Goal: Information Seeking & Learning: Learn about a topic

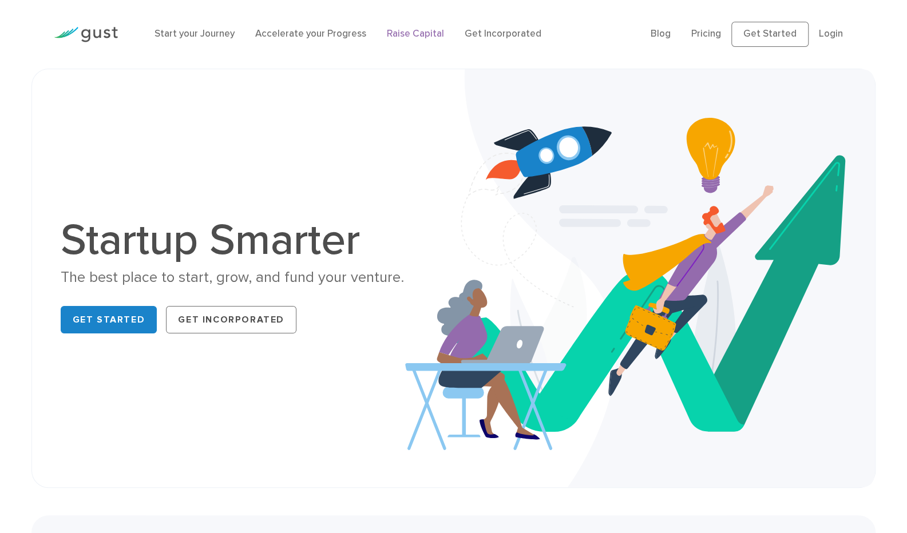
click at [413, 31] on link "Raise Capital" at bounding box center [415, 33] width 57 height 11
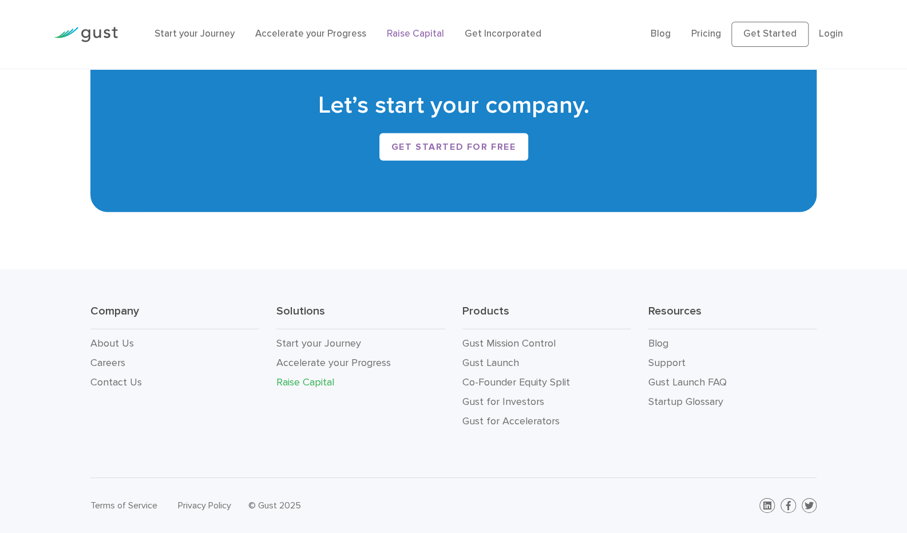
scroll to position [2084, 0]
